Goal: Task Accomplishment & Management: Use online tool/utility

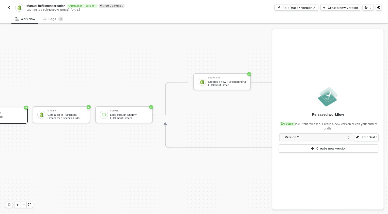
scroll to position [9, 47]
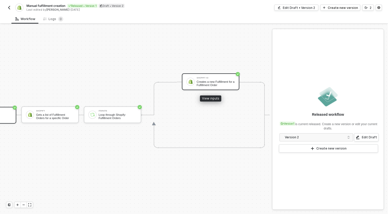
click at [208, 84] on div "Creates a new Fulfillment for a Fulfillment Order" at bounding box center [216, 83] width 38 height 6
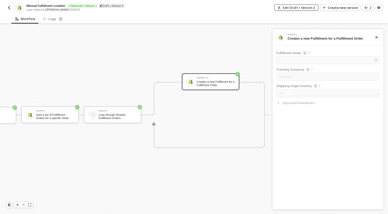
click at [312, 7] on div "Edit Draft • Version 2" at bounding box center [299, 8] width 32 height 4
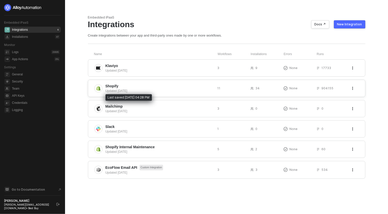
click at [175, 90] on div "Updated 3 months ago" at bounding box center [159, 91] width 108 height 5
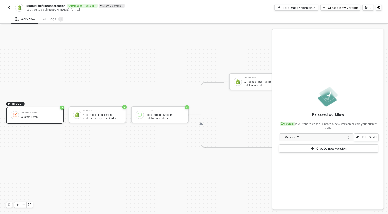
scroll to position [9, 47]
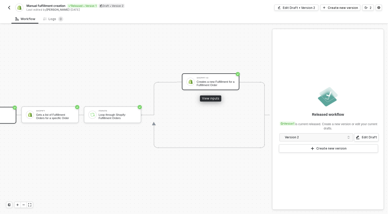
click at [223, 80] on div "Creates a new Fulfillment for a Fulfillment Order" at bounding box center [216, 83] width 38 height 6
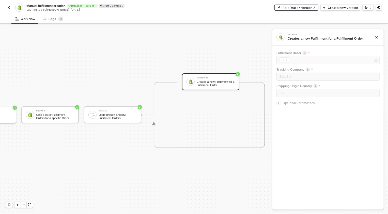
click at [311, 7] on div "Edit Draft • Version 2" at bounding box center [299, 8] width 32 height 4
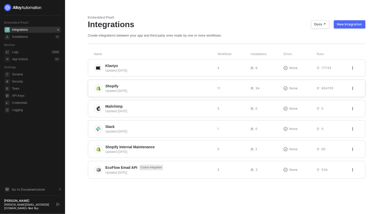
click at [147, 88] on span "Shopify" at bounding box center [159, 86] width 108 height 5
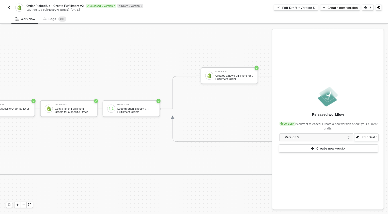
scroll to position [117, 301]
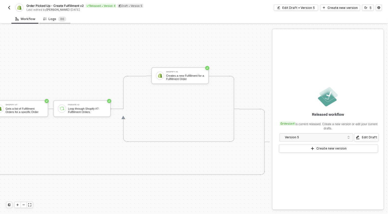
click at [54, 19] on div "Logs 8 6" at bounding box center [54, 19] width 23 height 5
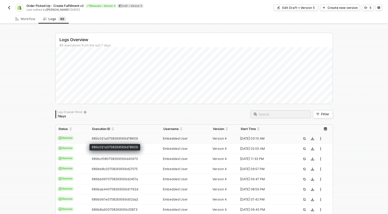
click at [106, 139] on span "689c021a0758269569d78609" at bounding box center [115, 139] width 46 height 4
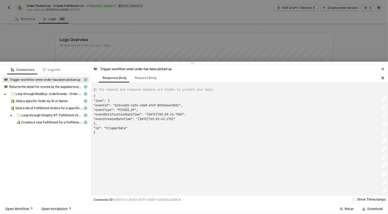
scroll to position [36, 0]
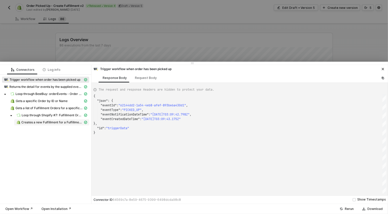
click at [41, 123] on span "Creates a new Fulfillment for a Fulfillment Order" at bounding box center [52, 122] width 62 height 4
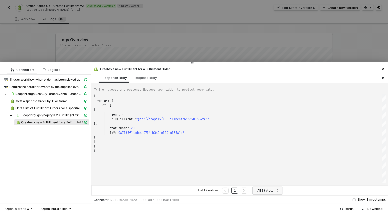
scroll to position [46, 0]
click at [142, 78] on div "Request Body" at bounding box center [146, 78] width 22 height 4
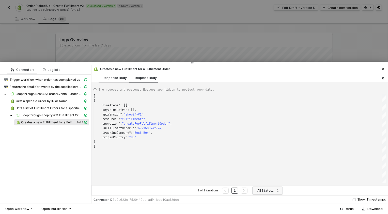
click at [115, 80] on div "Response Body" at bounding box center [115, 77] width 32 height 9
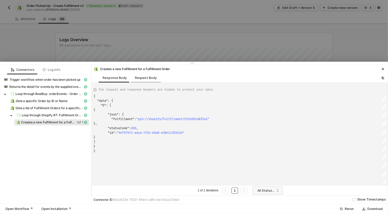
click at [144, 78] on div "Request Body" at bounding box center [146, 78] width 22 height 4
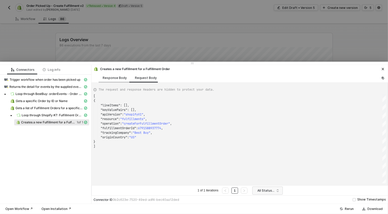
click at [113, 78] on div "Response Body" at bounding box center [115, 78] width 24 height 4
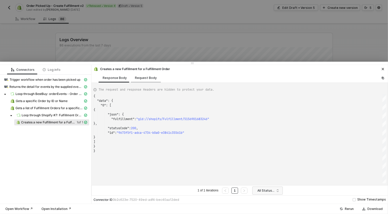
click at [141, 78] on div "Request Body" at bounding box center [146, 78] width 22 height 4
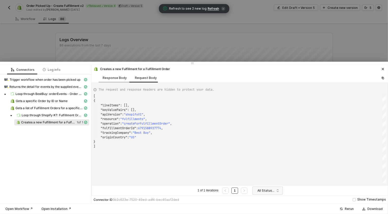
click at [112, 78] on div "Response Body" at bounding box center [115, 78] width 24 height 4
type textarea "{ "data": { "0": [ { "json": { "fulfillment": "gid://shopify/Fulfillment/515690…"
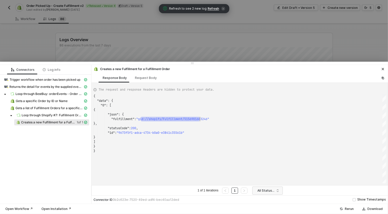
scroll to position [23, 106]
drag, startPoint x: 141, startPoint y: 121, endPoint x: 199, endPoint y: 120, distance: 58.2
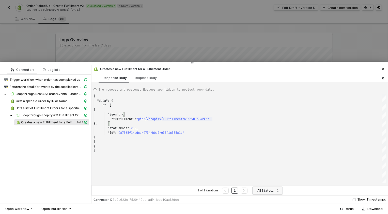
click at [261, 47] on div at bounding box center [194, 107] width 388 height 214
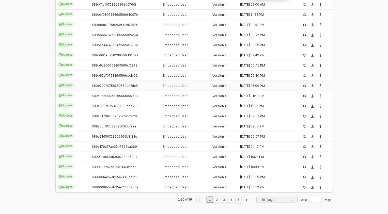
scroll to position [145, 0]
